Goal: Task Accomplishment & Management: Manage account settings

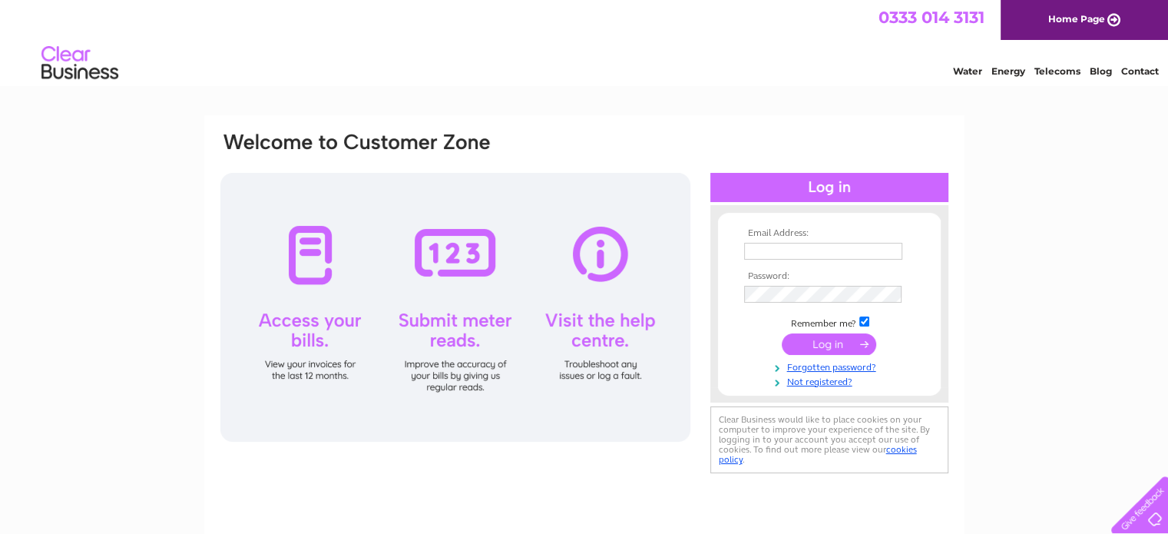
type input "dominic.hennessy@btinternet.com"
click at [817, 344] on input "submit" at bounding box center [829, 344] width 94 height 22
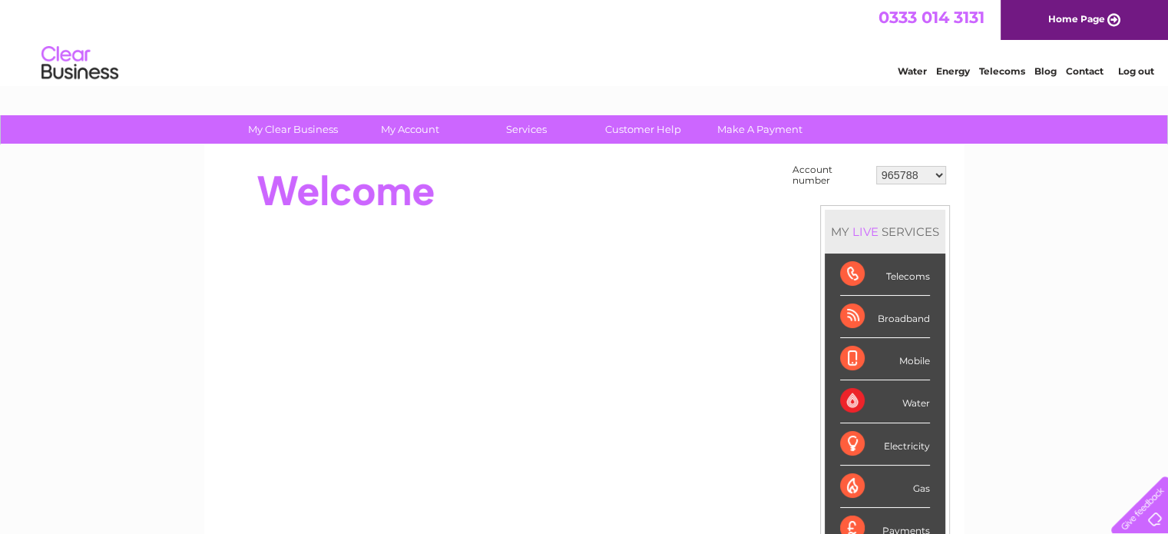
click at [941, 177] on select "965788 988251 30286403 30287546" at bounding box center [911, 175] width 70 height 18
select select "30287546"
click at [876, 166] on select "965788 988251 30286403 30287546" at bounding box center [911, 175] width 70 height 18
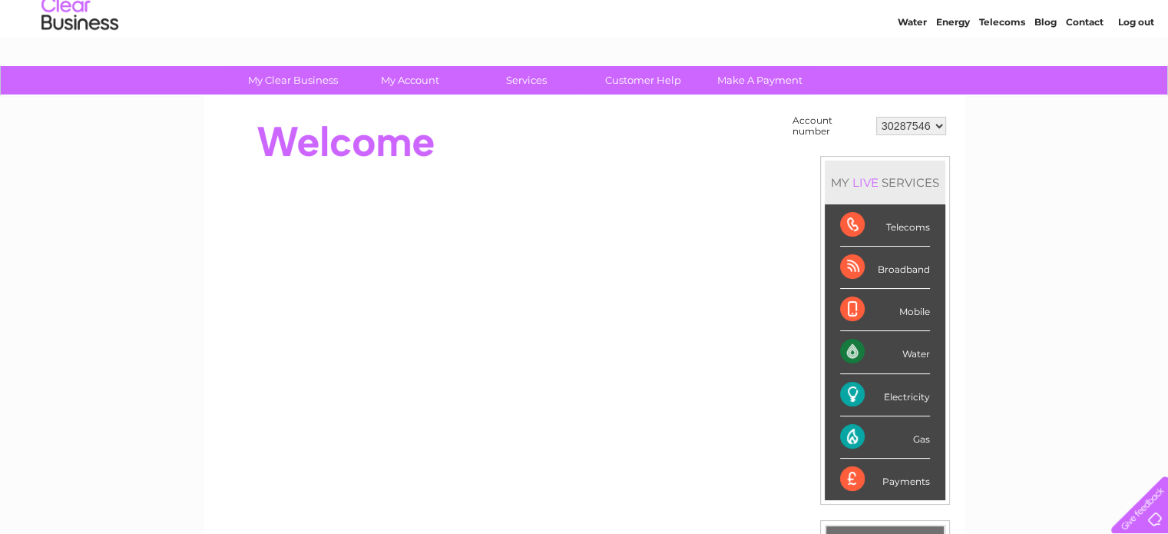
scroll to position [57, 0]
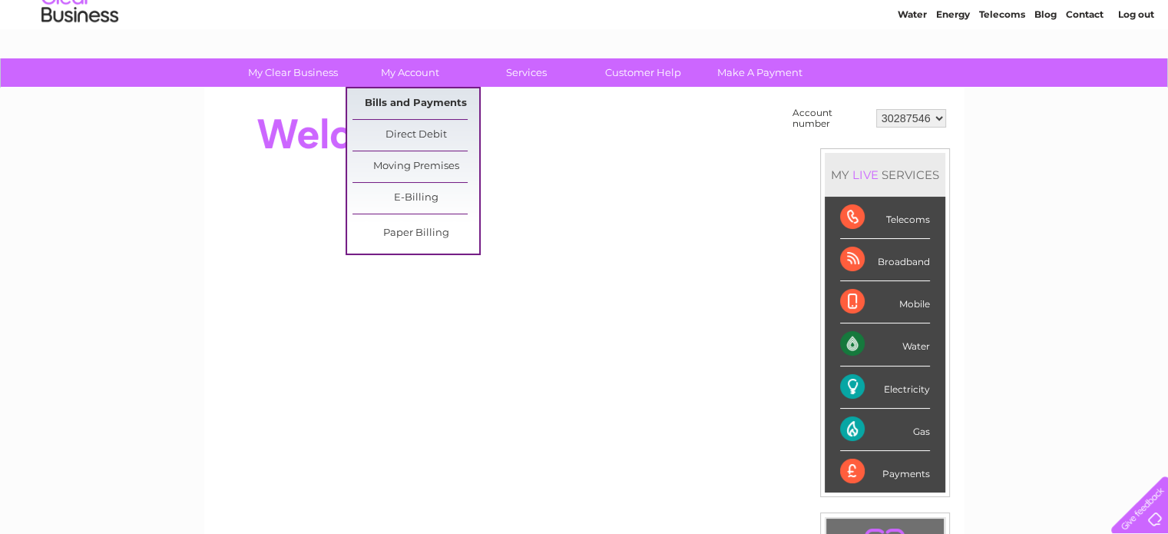
click at [418, 101] on link "Bills and Payments" at bounding box center [416, 103] width 127 height 31
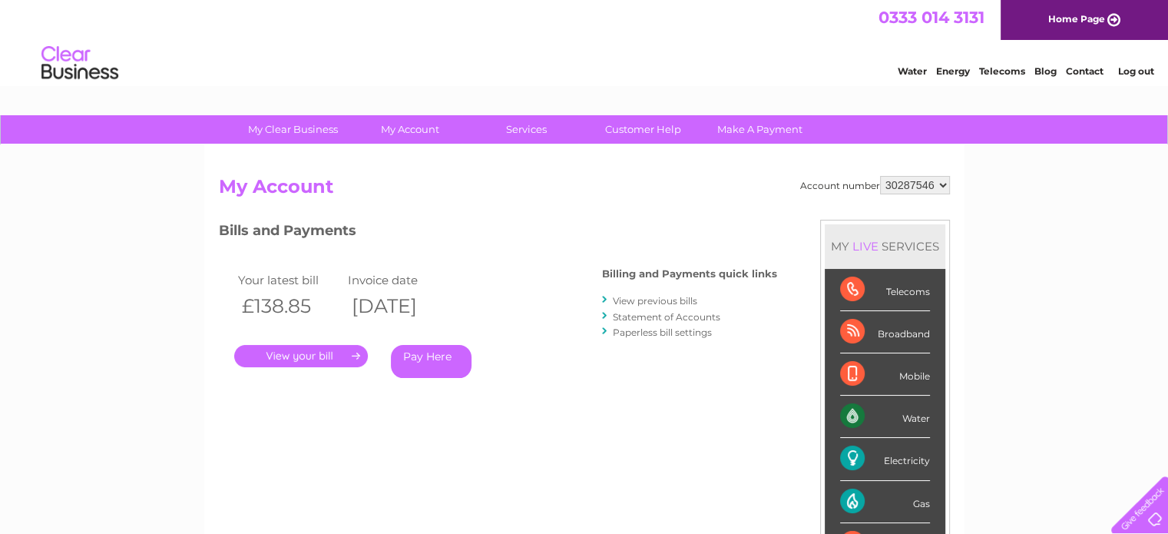
click at [297, 366] on link "." at bounding box center [301, 356] width 134 height 22
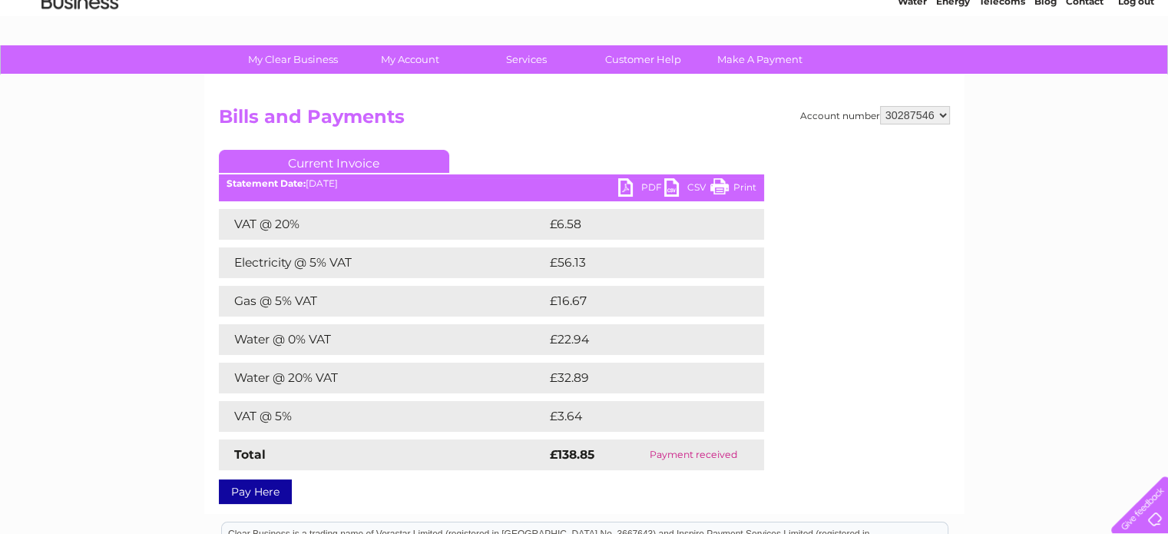
scroll to position [76, 0]
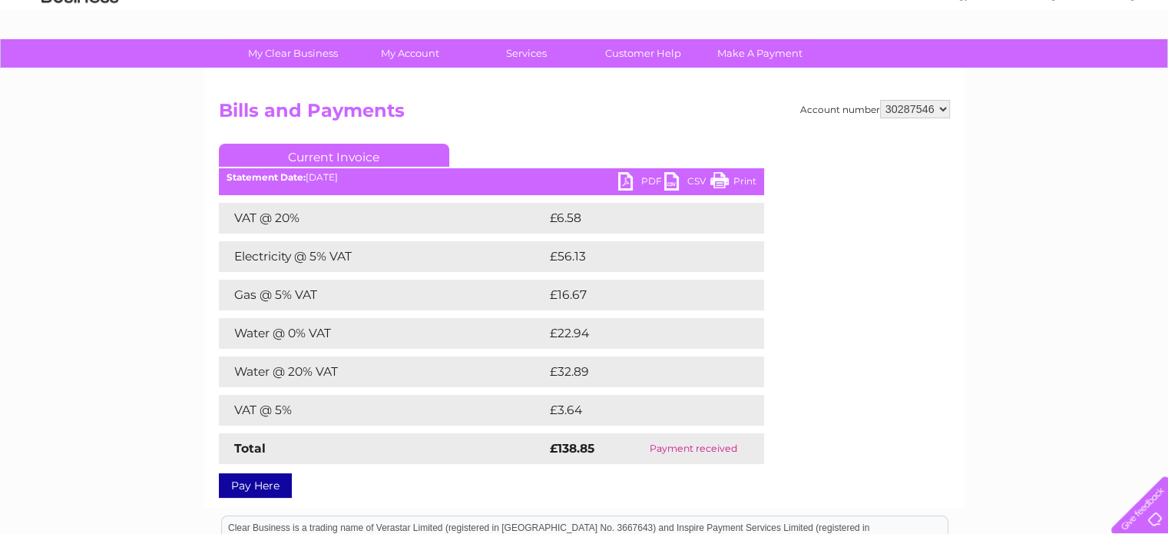
click at [631, 180] on link "PDF" at bounding box center [641, 183] width 46 height 22
click at [624, 184] on link "PDF" at bounding box center [641, 183] width 46 height 22
